Goal: Task Accomplishment & Management: Complete application form

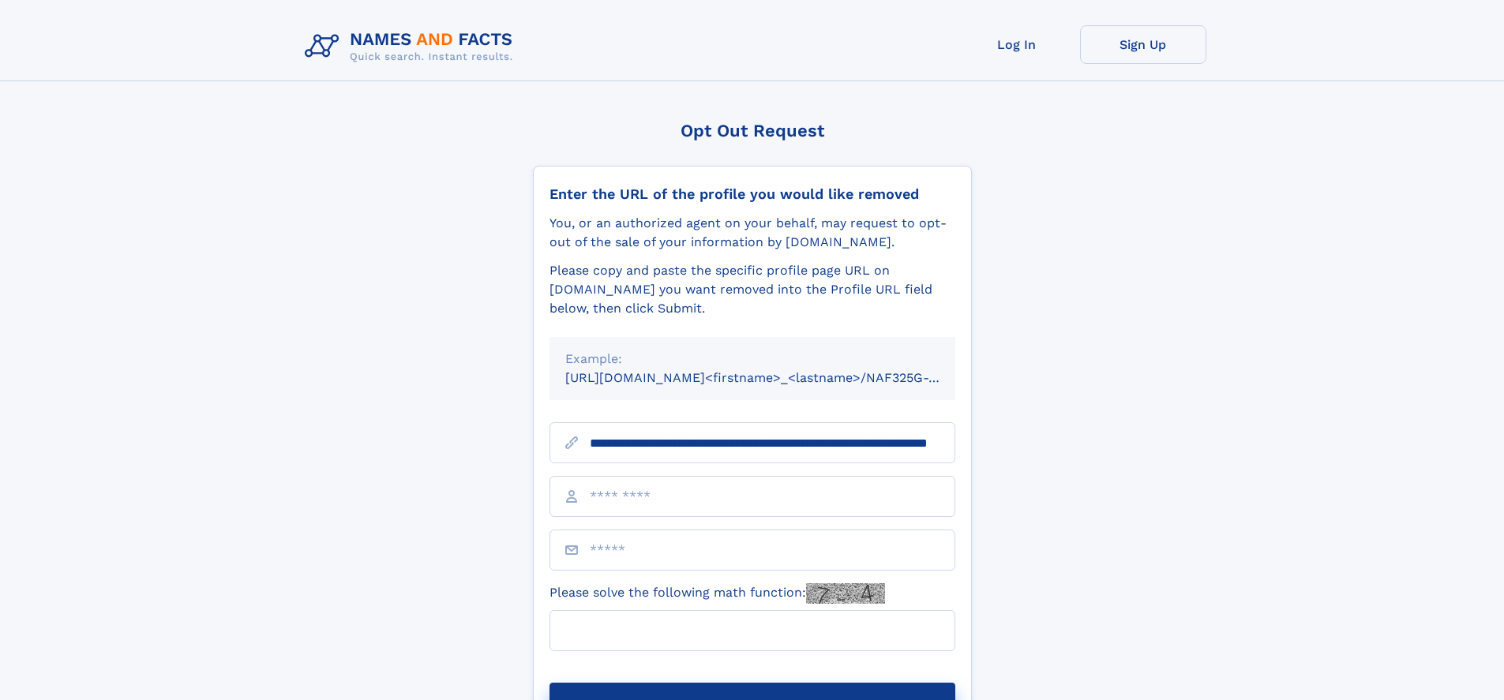
scroll to position [0, 142]
type input "**********"
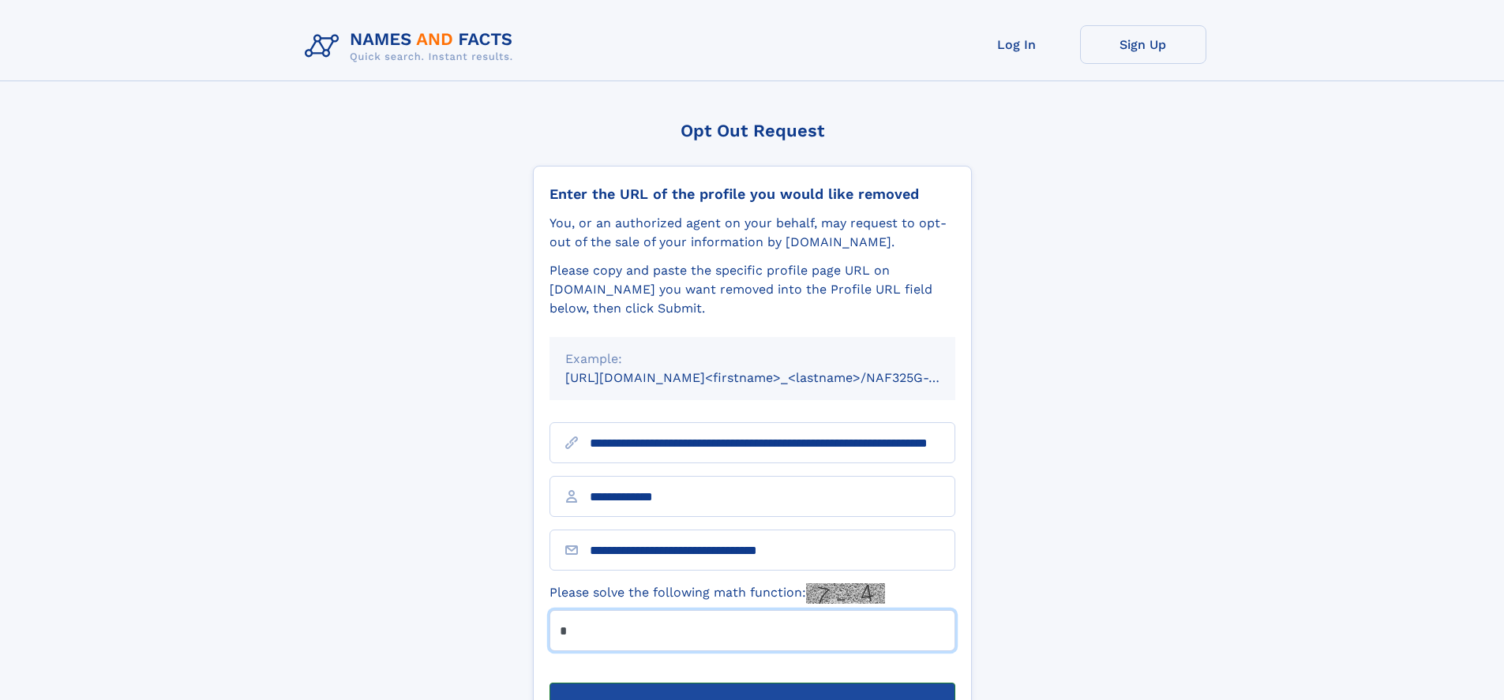
type input "*"
click at [752, 683] on button "Submit Opt Out Request" at bounding box center [753, 708] width 406 height 51
